Goal: Task Accomplishment & Management: Use online tool/utility

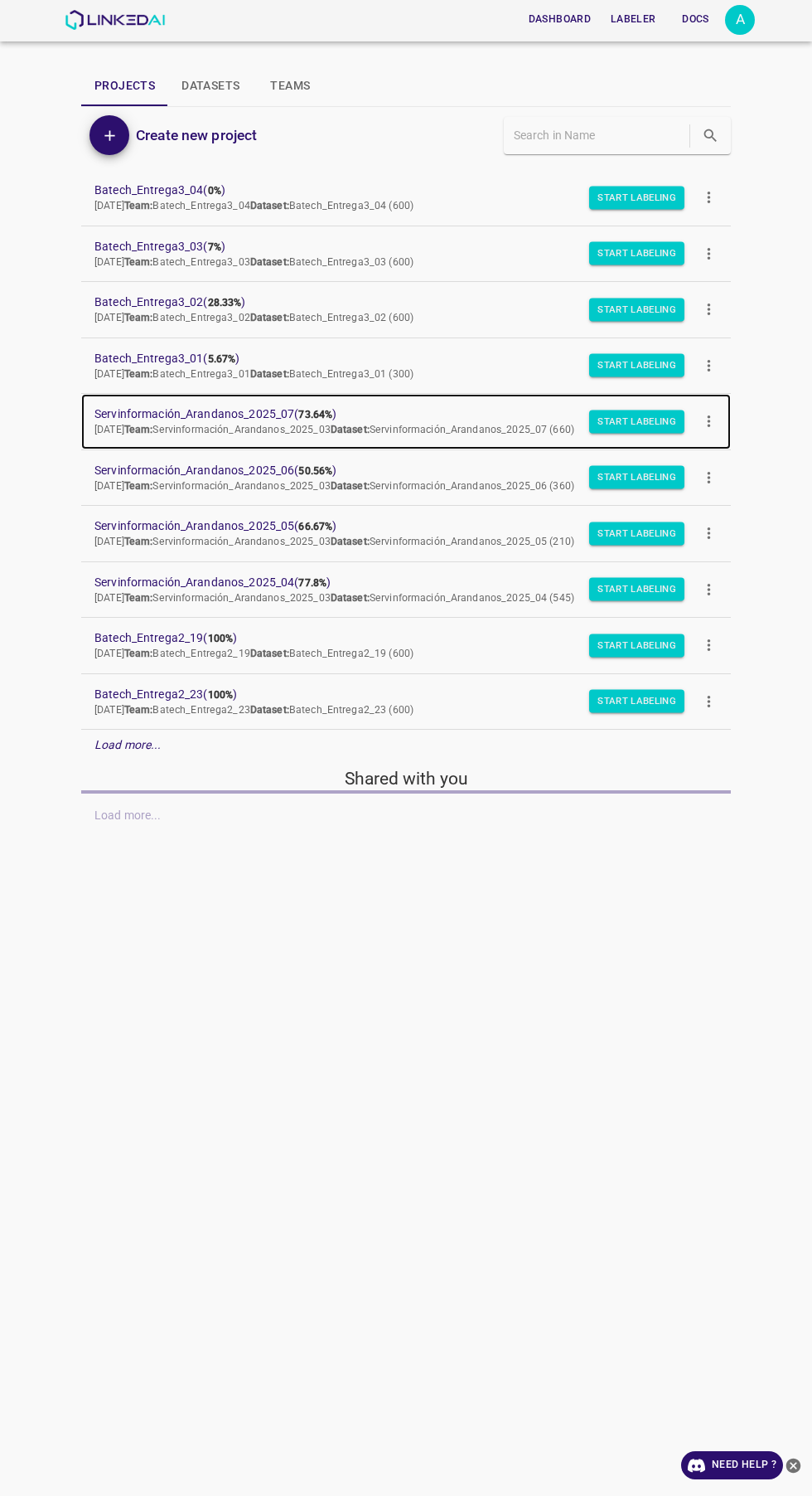
click at [279, 420] on span "Servinformación_Arandanos_2025_07 ( 73.64% )" at bounding box center [393, 414] width 597 height 17
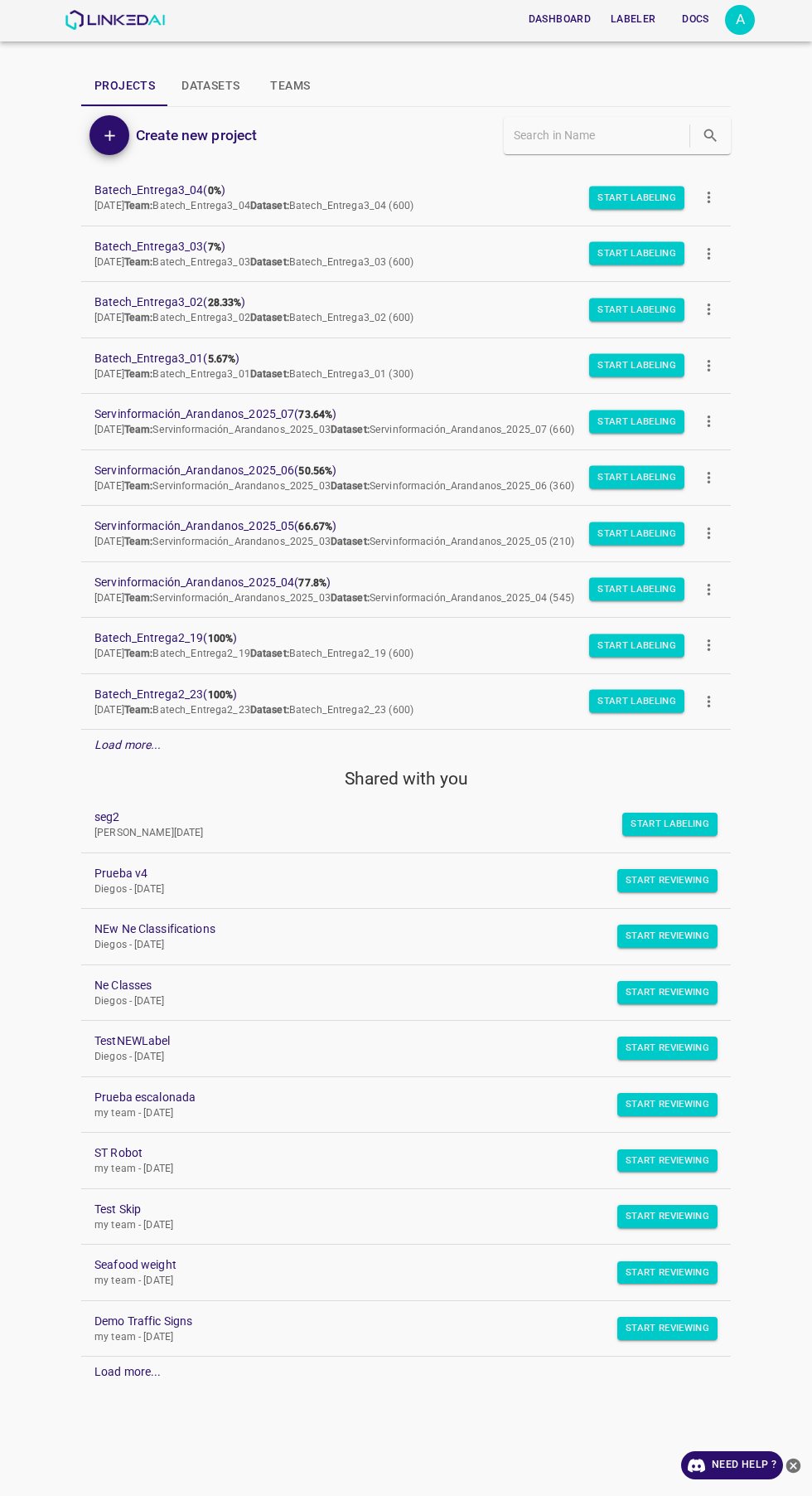
click at [737, 19] on div "A" at bounding box center [739, 19] width 29 height 29
click at [725, 144] on li "Logout" at bounding box center [689, 154] width 131 height 28
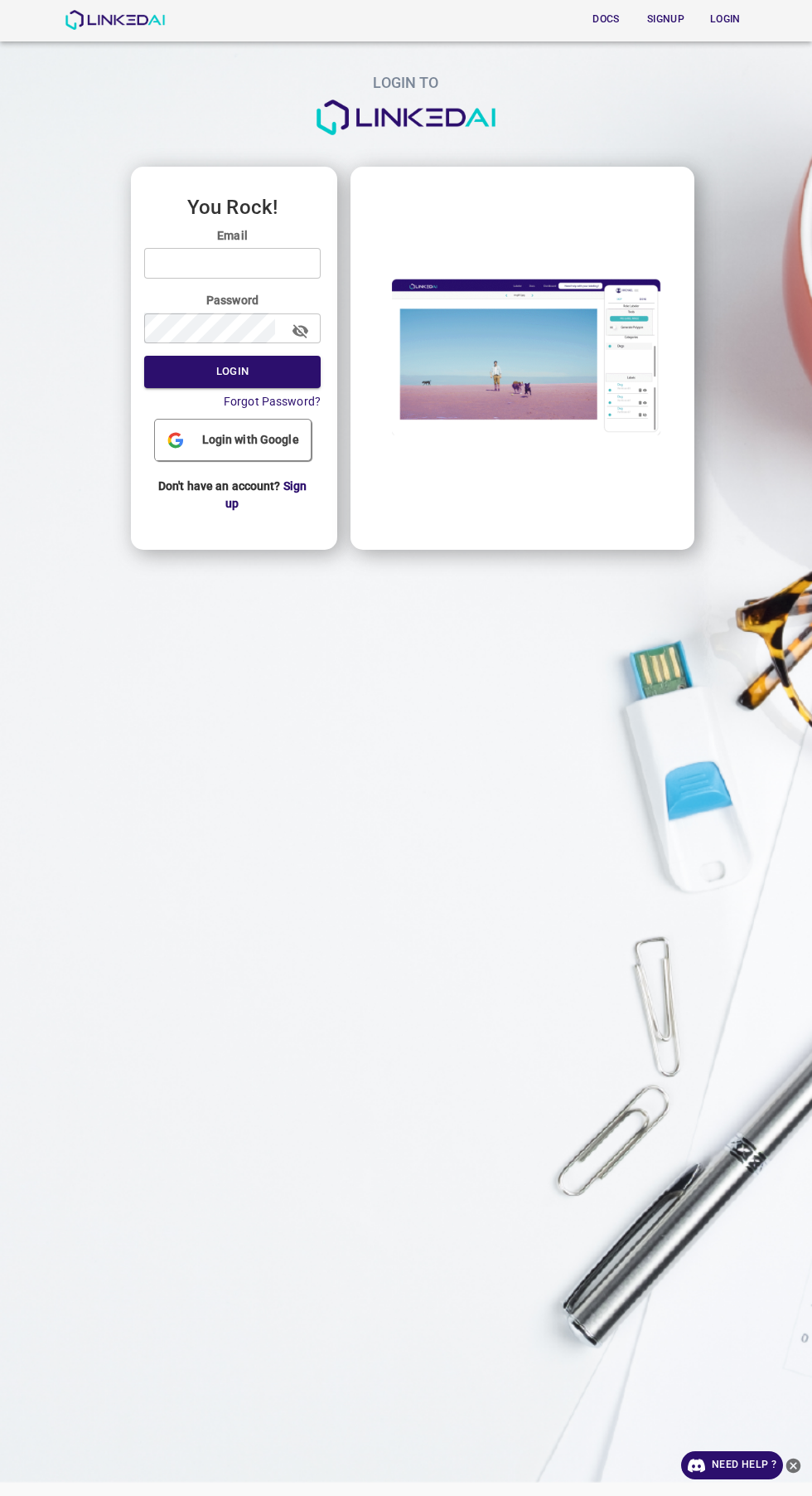
click at [204, 266] on input "email" at bounding box center [233, 262] width 177 height 30
type input "[EMAIL_ADDRESS][DOMAIN_NAME]"
click at [144, 356] on button "Login" at bounding box center [233, 372] width 177 height 32
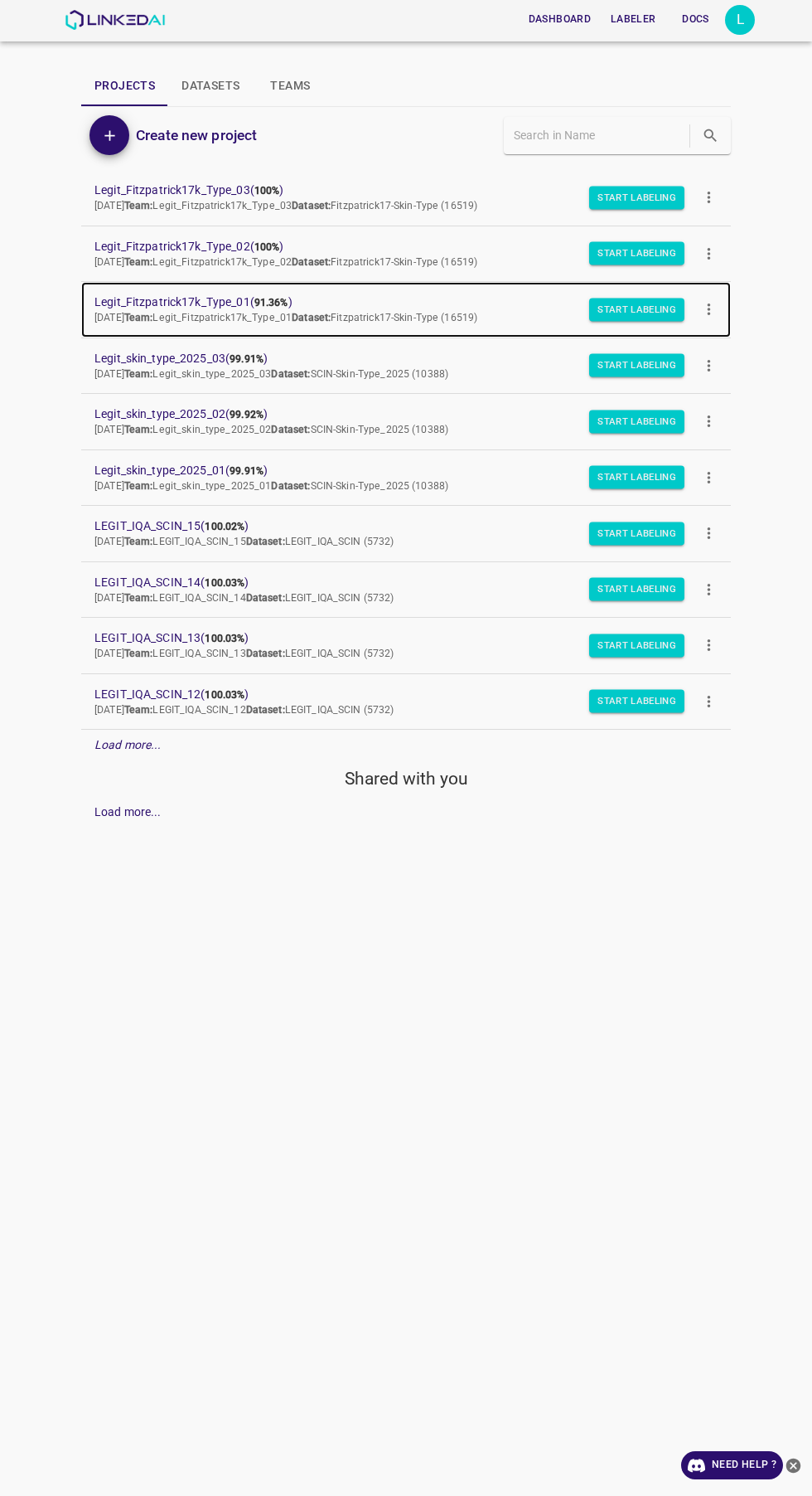
click at [197, 298] on span "Legit_Fitzpatrick17k_Type_01 ( 91.36% )" at bounding box center [393, 302] width 597 height 17
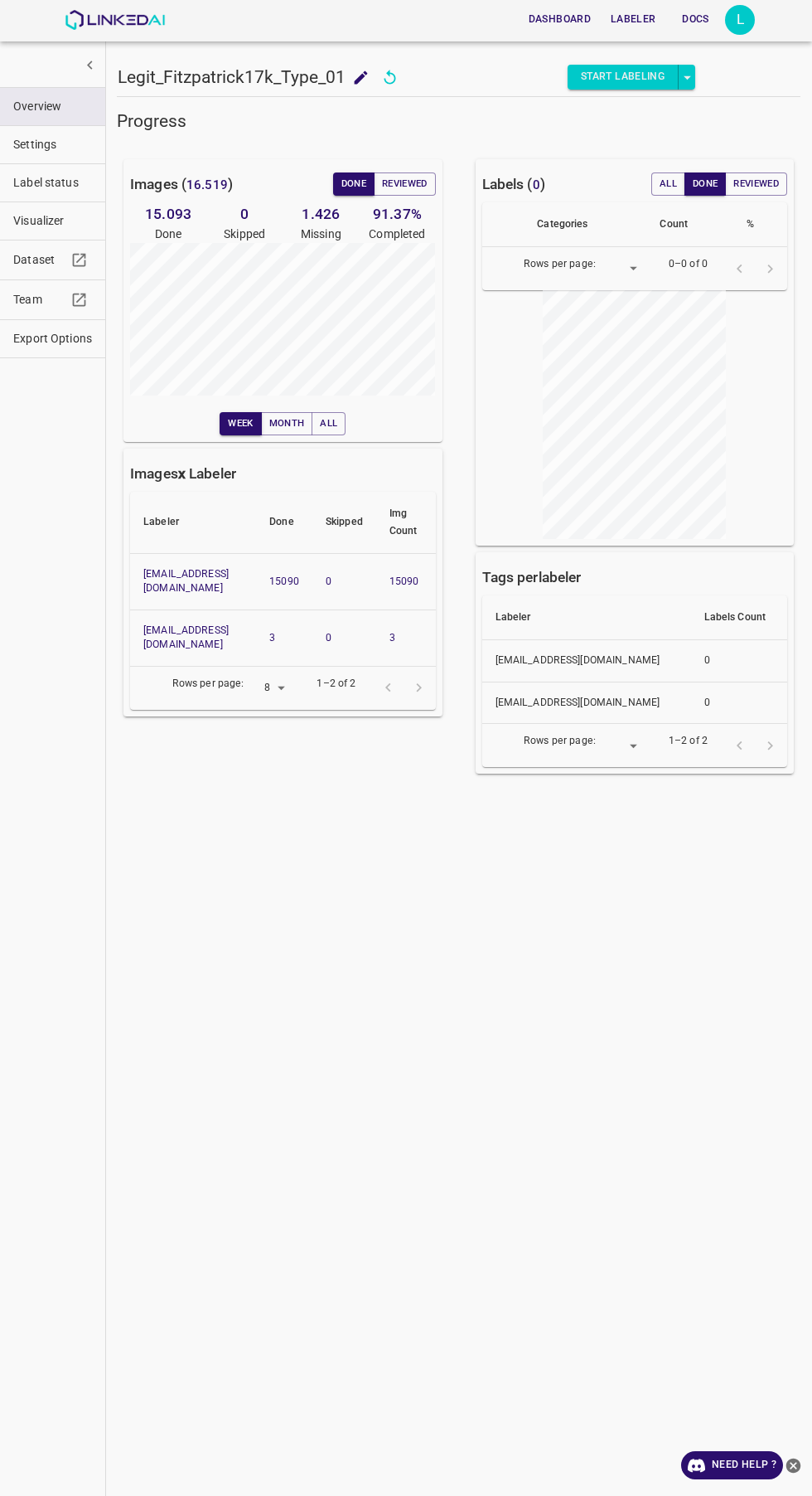
click at [485, 969] on div "Progress Images ( 16.519 ) Done Reviewed 15.093 Done 0 Skipped 1.426 Missing 91…" at bounding box center [458, 797] width 683 height 1375
click at [229, 126] on h5 "Progress" at bounding box center [458, 121] width 683 height 23
